Goal: Information Seeking & Learning: Learn about a topic

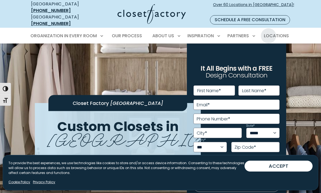
click at [282, 33] on span "Locations" at bounding box center [276, 36] width 25 height 6
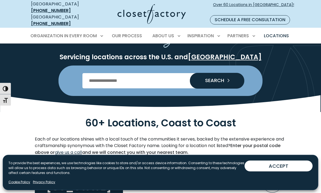
scroll to position [42, 0]
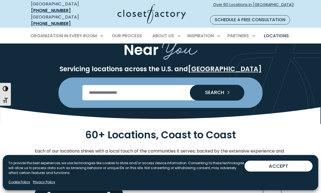
click at [158, 86] on input "Enter Postal Code" at bounding box center [160, 92] width 157 height 15
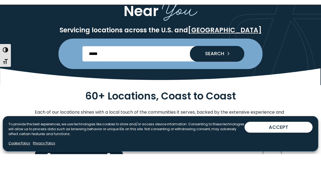
type input "*****"
click at [234, 85] on button "SEARCH" at bounding box center [217, 93] width 54 height 16
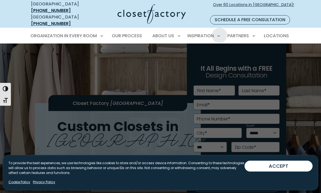
click at [195, 62] on span "Success Stories" at bounding box center [188, 64] width 34 height 5
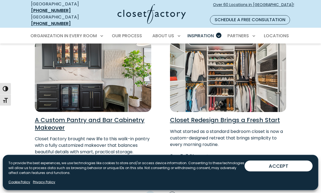
scroll to position [388, 0]
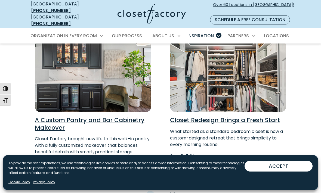
click at [254, 117] on h3 "Closet Redesign Brings a Fresh Start" at bounding box center [228, 121] width 117 height 8
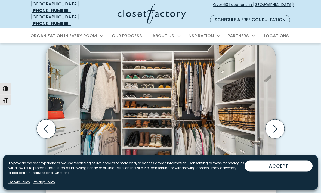
scroll to position [503, 0]
